Goal: Task Accomplishment & Management: Complete application form

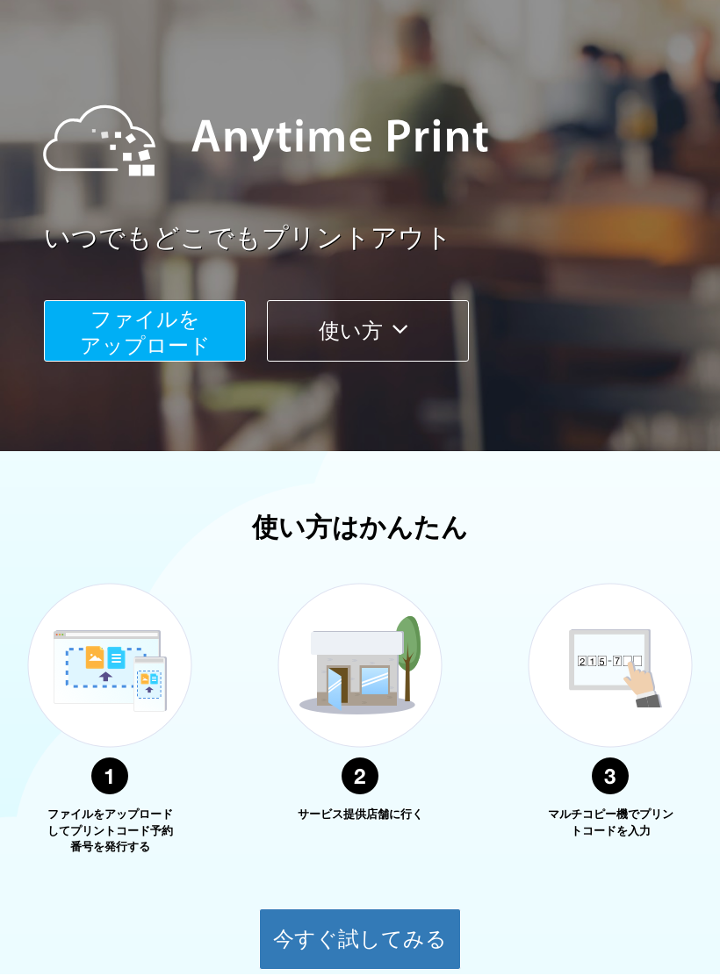
scroll to position [286, 0]
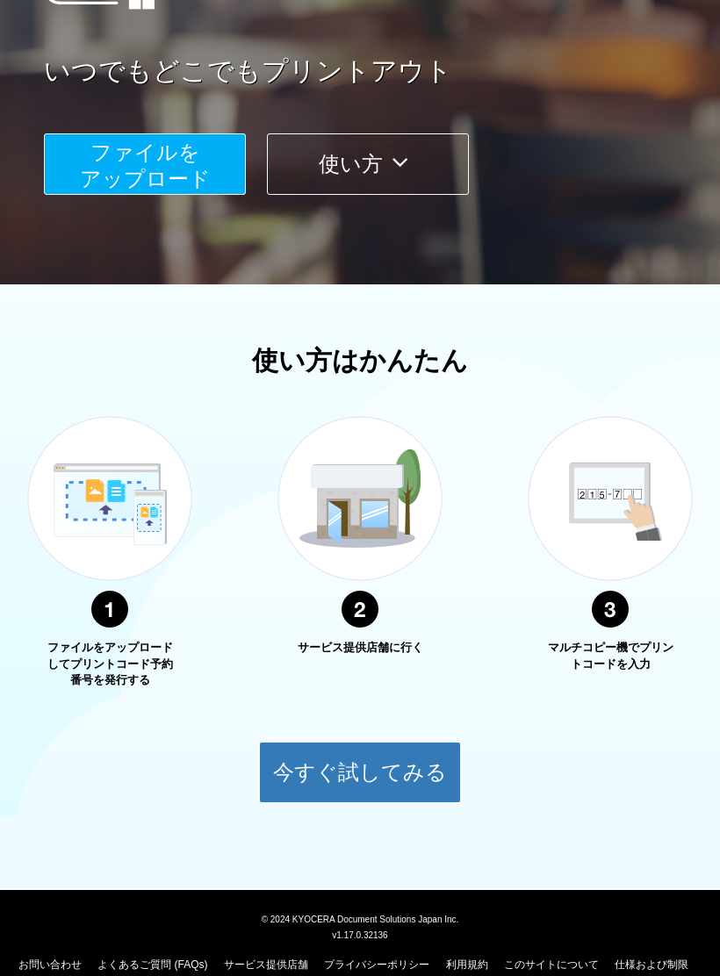
click at [427, 760] on button "今すぐ試してみる" at bounding box center [360, 772] width 202 height 61
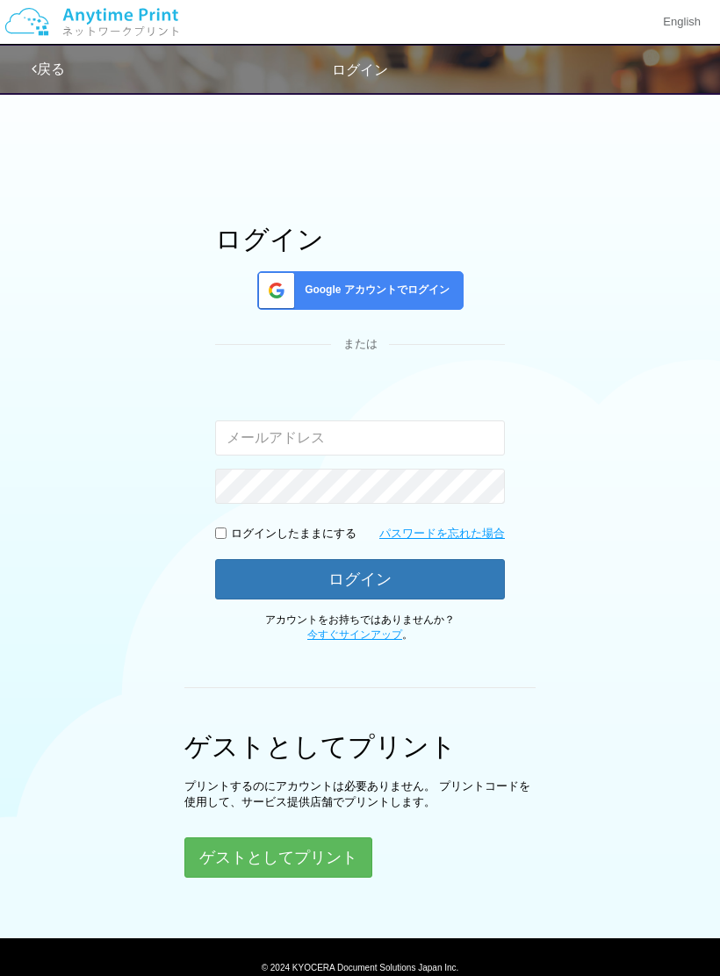
click at [452, 439] on input "email" at bounding box center [360, 438] width 290 height 35
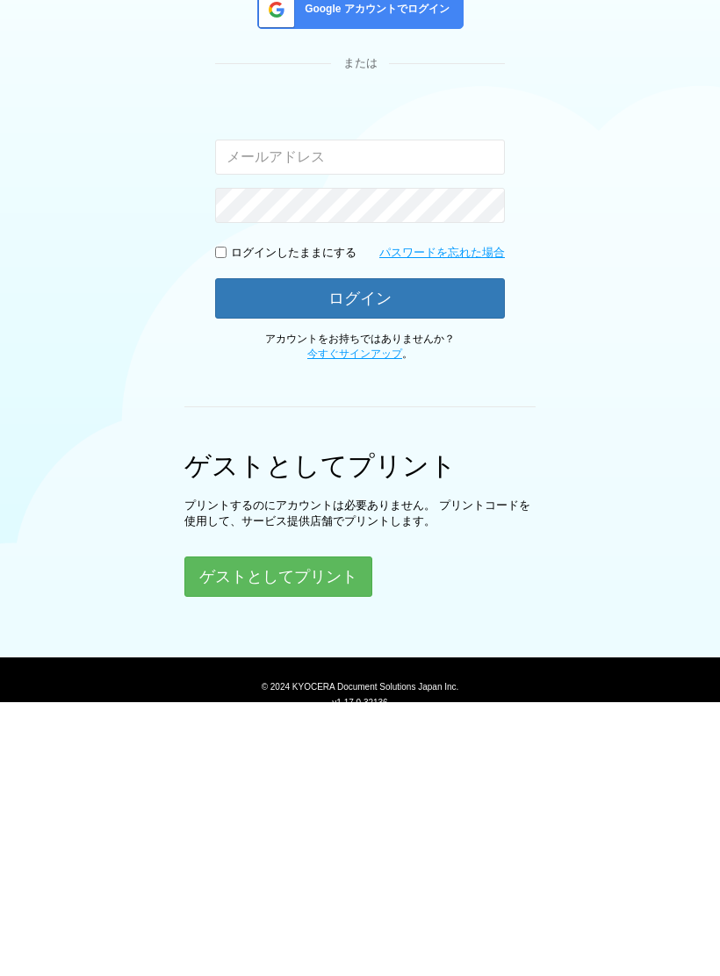
scroll to position [68, 0]
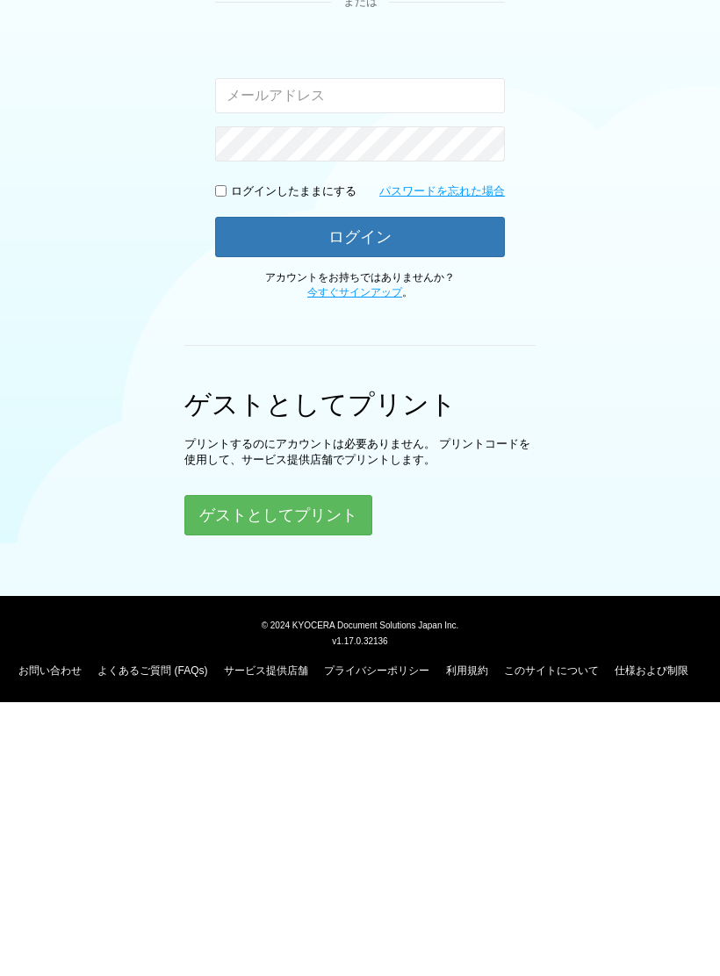
click at [353, 769] on button "ゲストとしてプリント" at bounding box center [278, 789] width 188 height 40
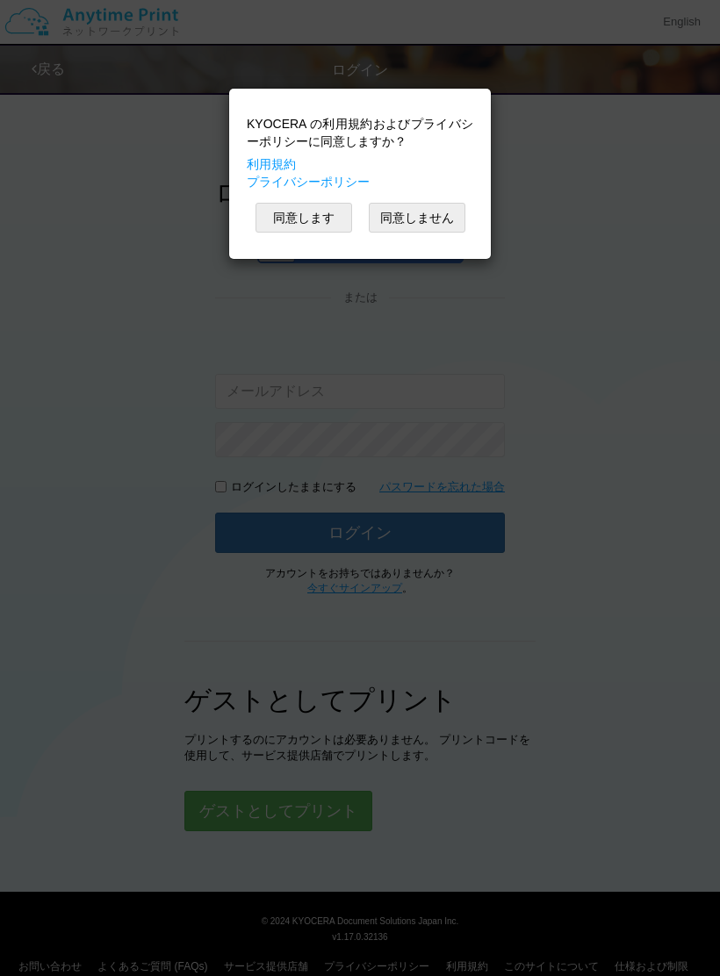
click at [555, 349] on div "KYOCERA の利用規約およびプライバシーポリシーに同意しますか？ 利用規約 プライバシーポリシー 同意します 同意しません" at bounding box center [360, 488] width 720 height 976
click at [463, 215] on button "同意しません" at bounding box center [417, 218] width 97 height 30
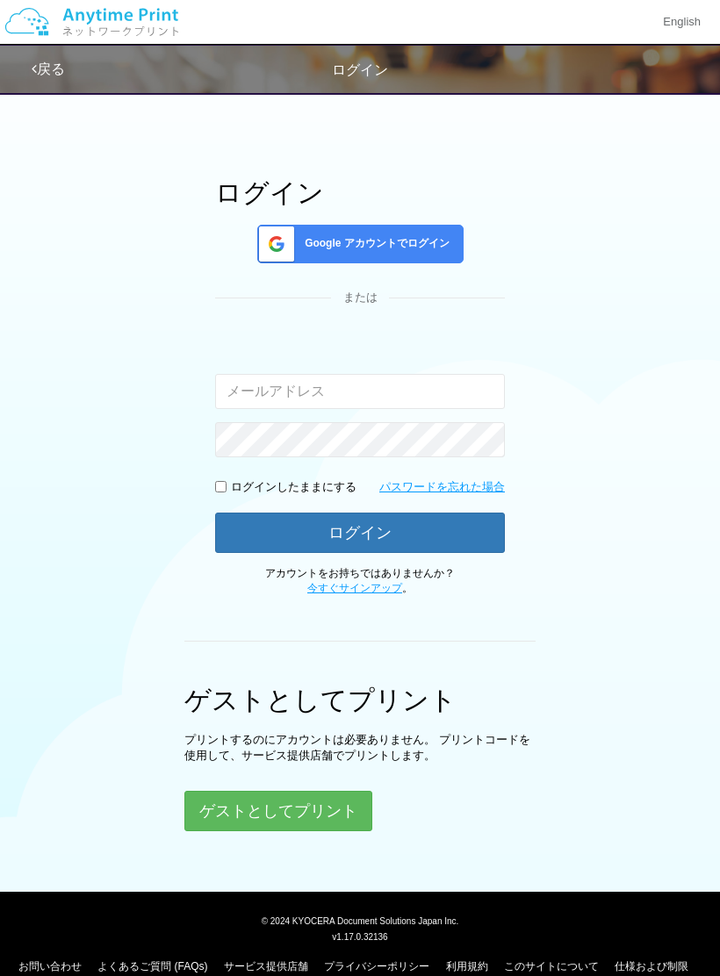
click at [378, 591] on link "今すぐサインアップ" at bounding box center [354, 588] width 95 height 12
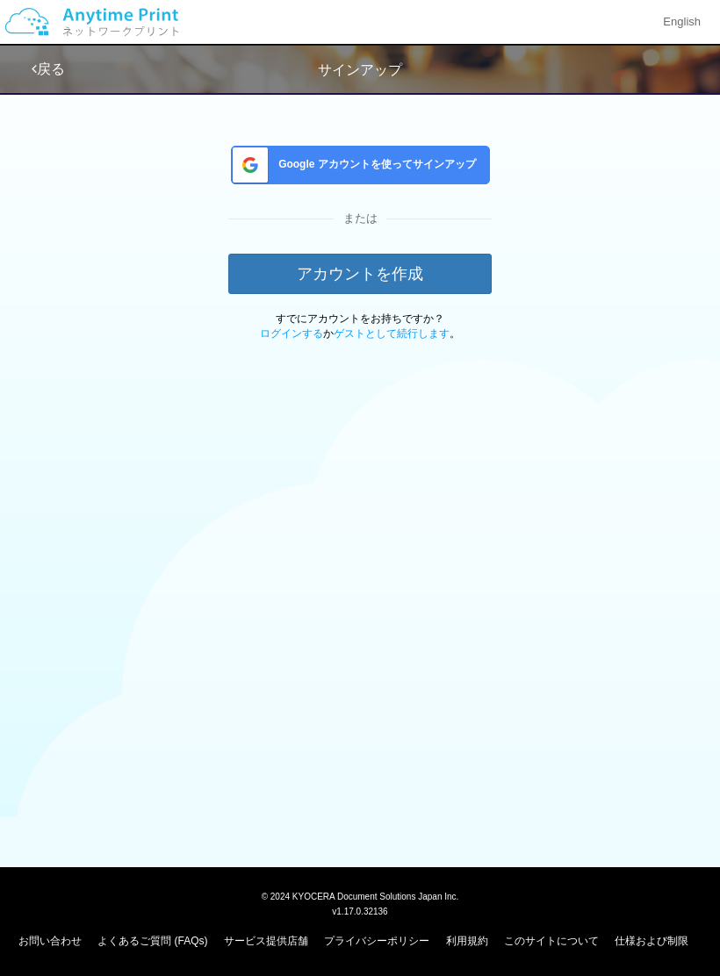
click at [443, 270] on button "アカウントを作成" at bounding box center [359, 274] width 263 height 40
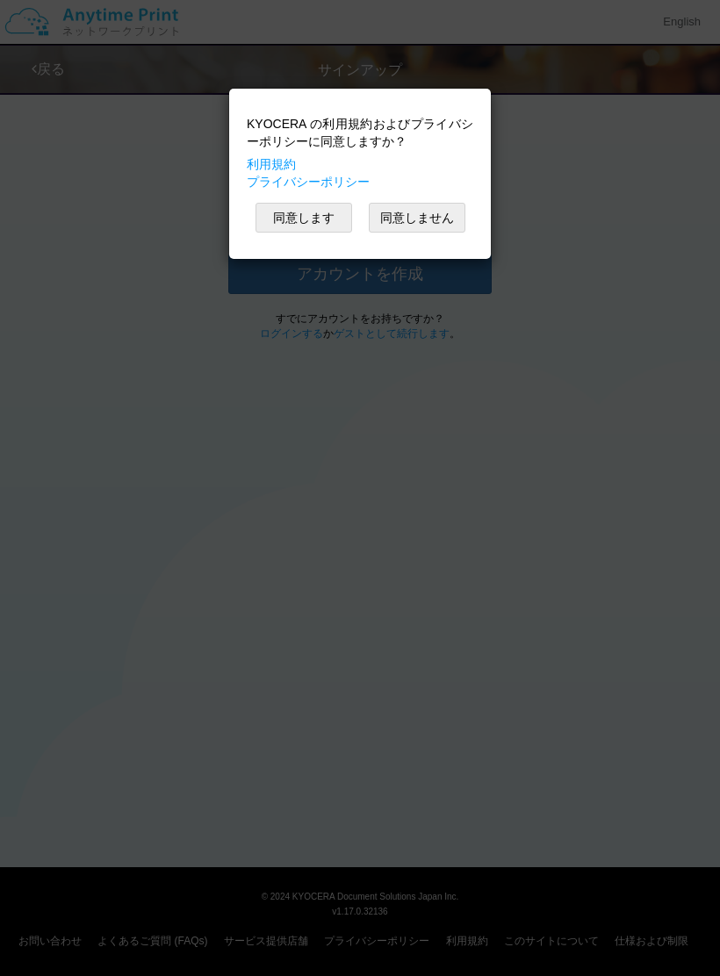
click at [440, 216] on button "同意しません" at bounding box center [417, 218] width 97 height 30
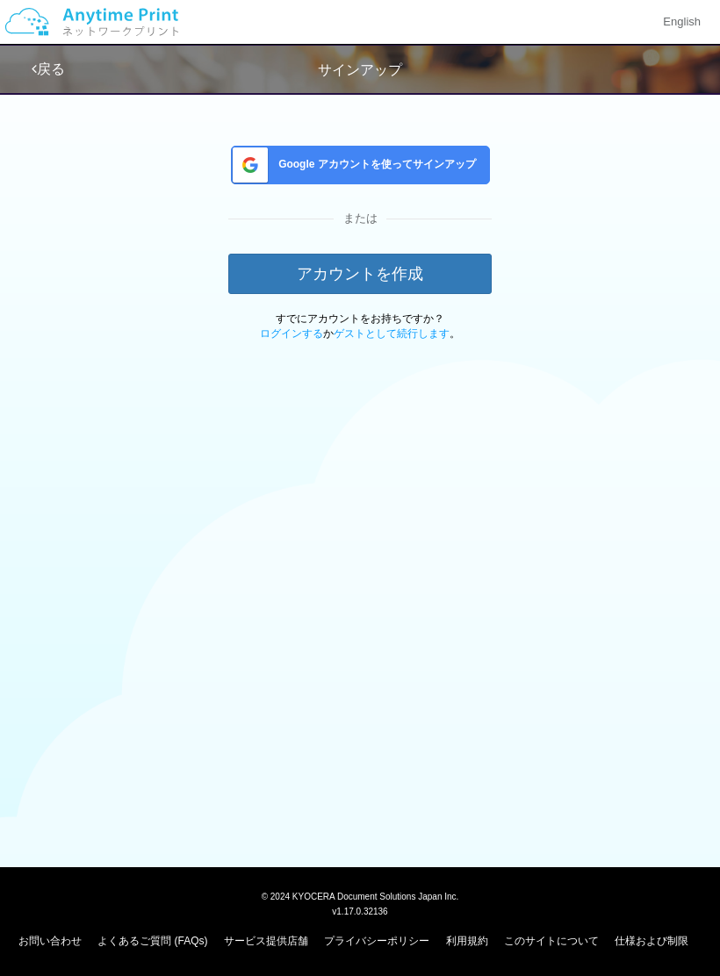
click at [434, 270] on button "アカウントを作成" at bounding box center [359, 274] width 263 height 40
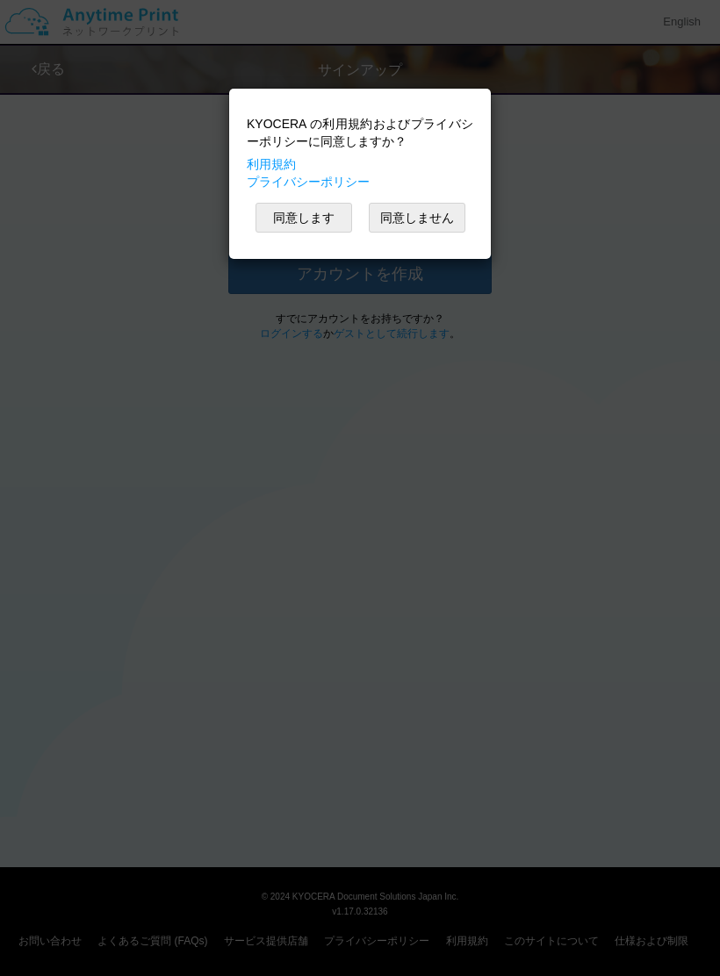
click at [324, 218] on button "同意します" at bounding box center [304, 218] width 97 height 30
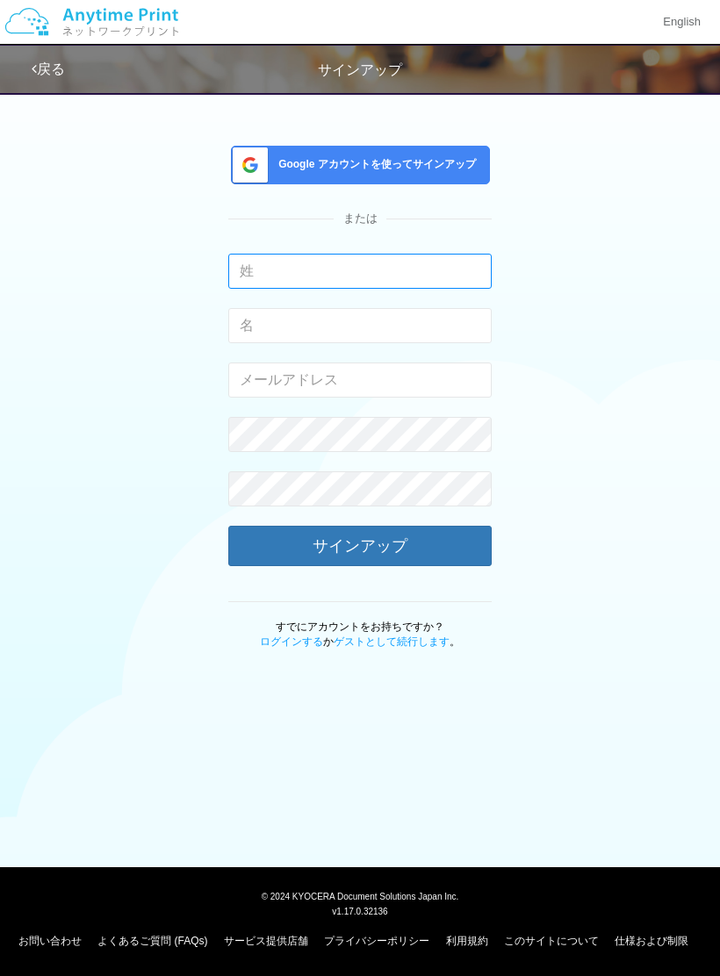
click at [442, 278] on input "text" at bounding box center [359, 271] width 263 height 35
type input "[PERSON_NAME]"
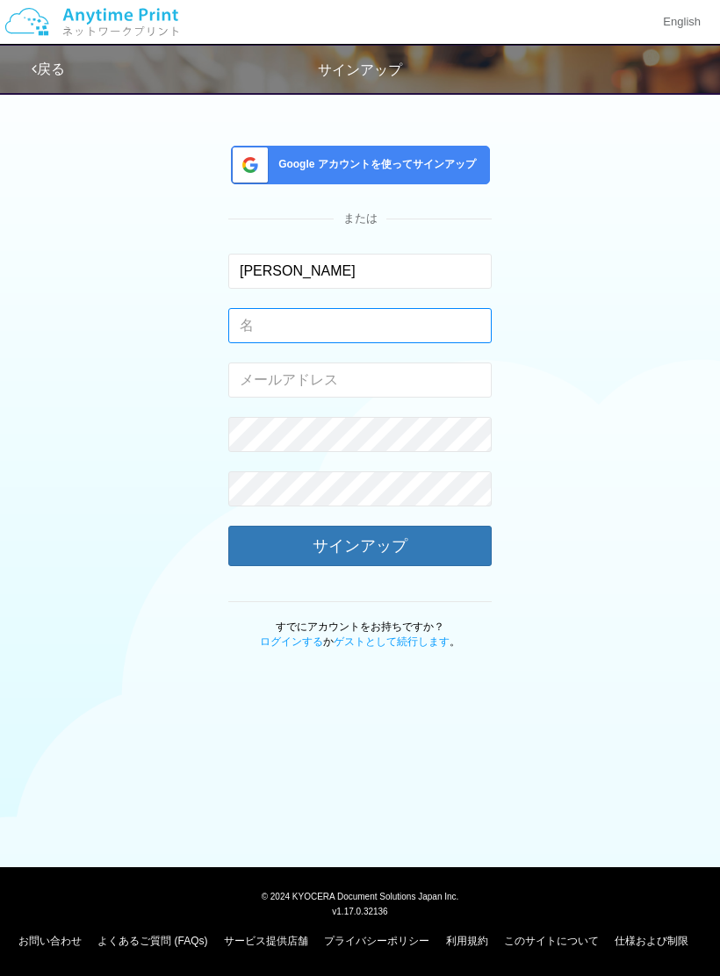
click at [443, 336] on input "text" at bounding box center [359, 325] width 263 height 35
type input "[PERSON_NAME]"
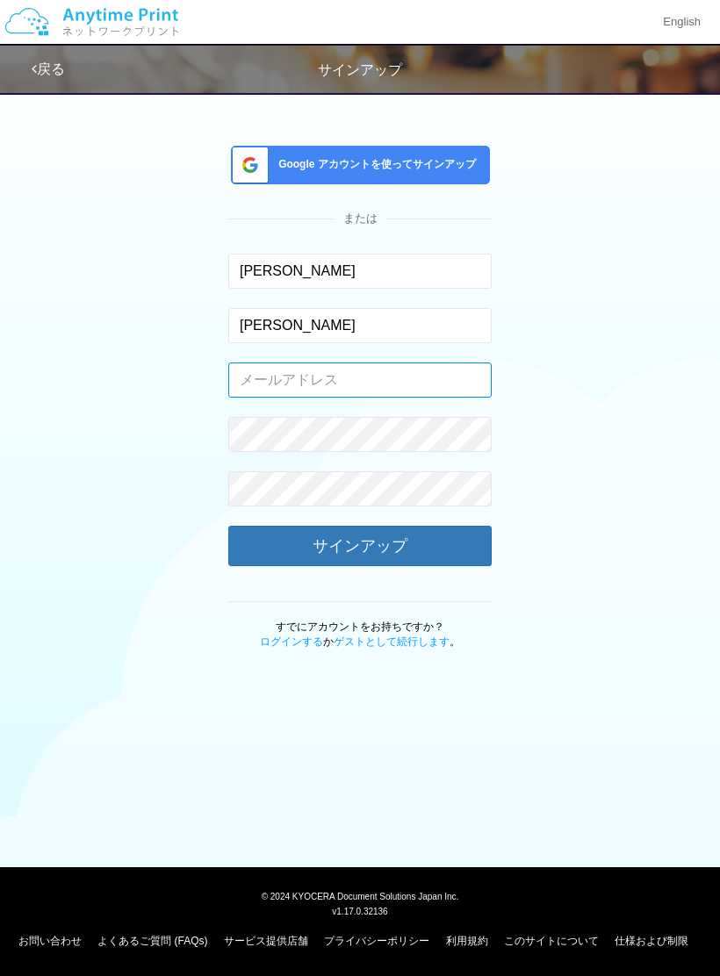
click at [449, 373] on input "email" at bounding box center [359, 380] width 263 height 35
type input "[EMAIL_ADDRESS][DOMAIN_NAME]"
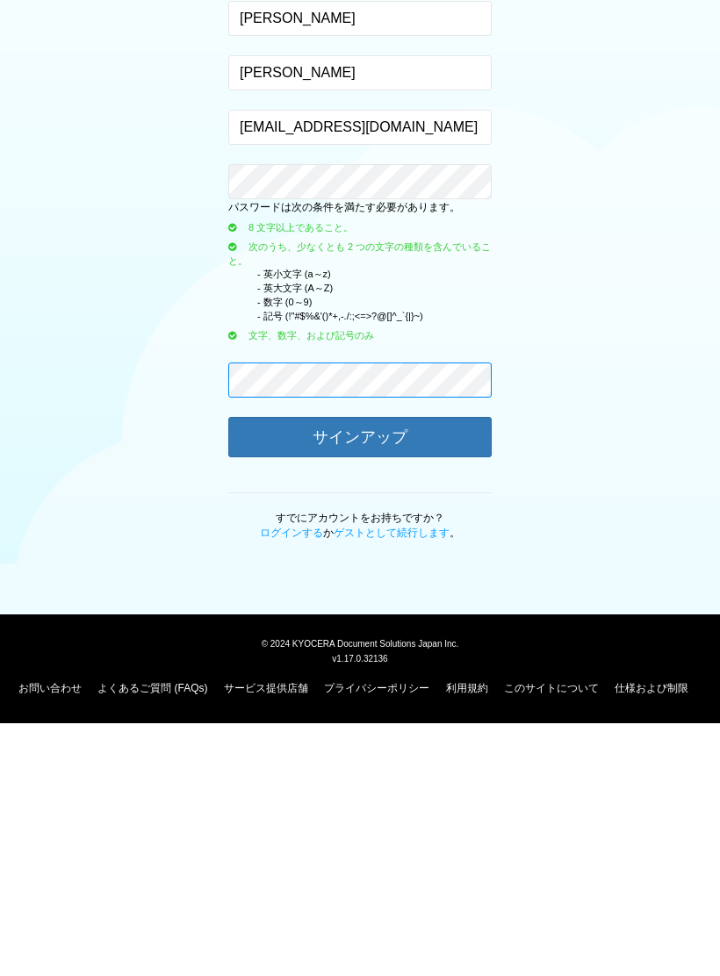
click at [414, 380] on div "Google アカウントを使ってサインアップ または [PERSON_NAME] 入力できるのは文字のみです。 [PERSON_NAME] 入力できるのは文字…" at bounding box center [359, 438] width 263 height 711
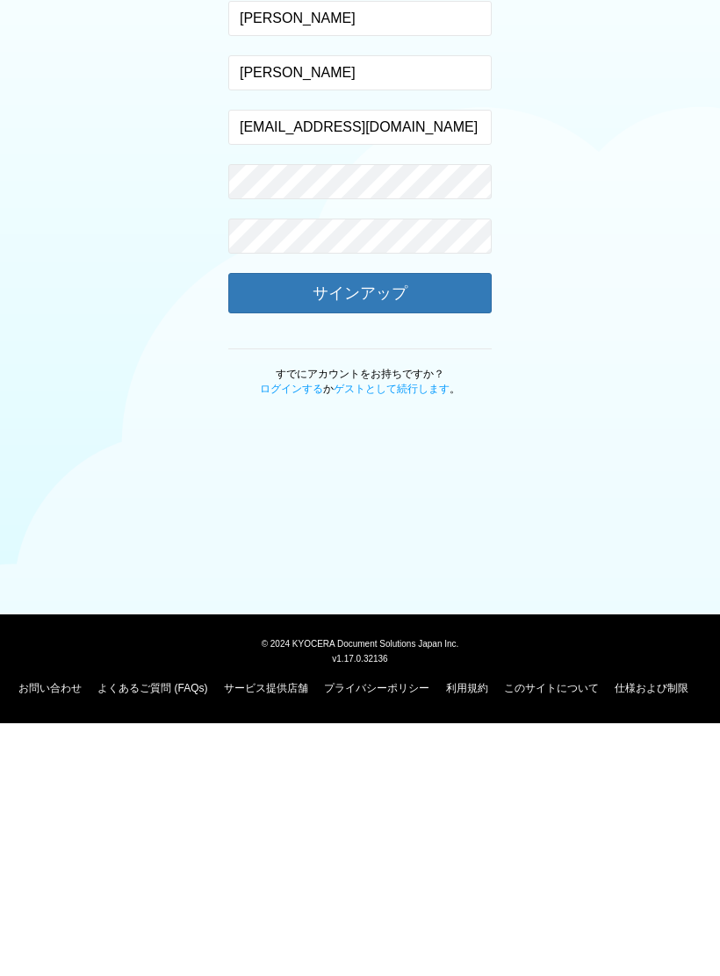
click at [467, 526] on button "サインアップ" at bounding box center [359, 546] width 263 height 40
